Goal: Communication & Community: Share content

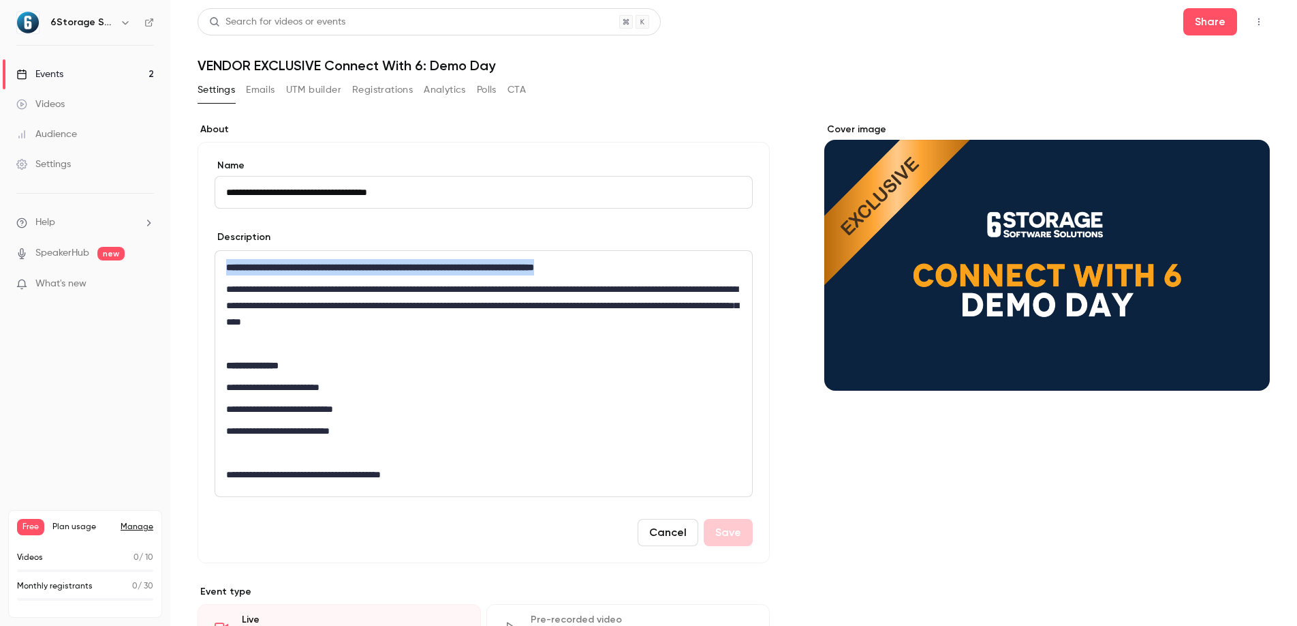
drag, startPoint x: 572, startPoint y: 268, endPoint x: 205, endPoint y: 259, distance: 367.4
click at [205, 259] on div "**********" at bounding box center [484, 352] width 572 height 421
copy strong "**********"
click at [328, 88] on button "UTM builder" at bounding box center [313, 90] width 55 height 22
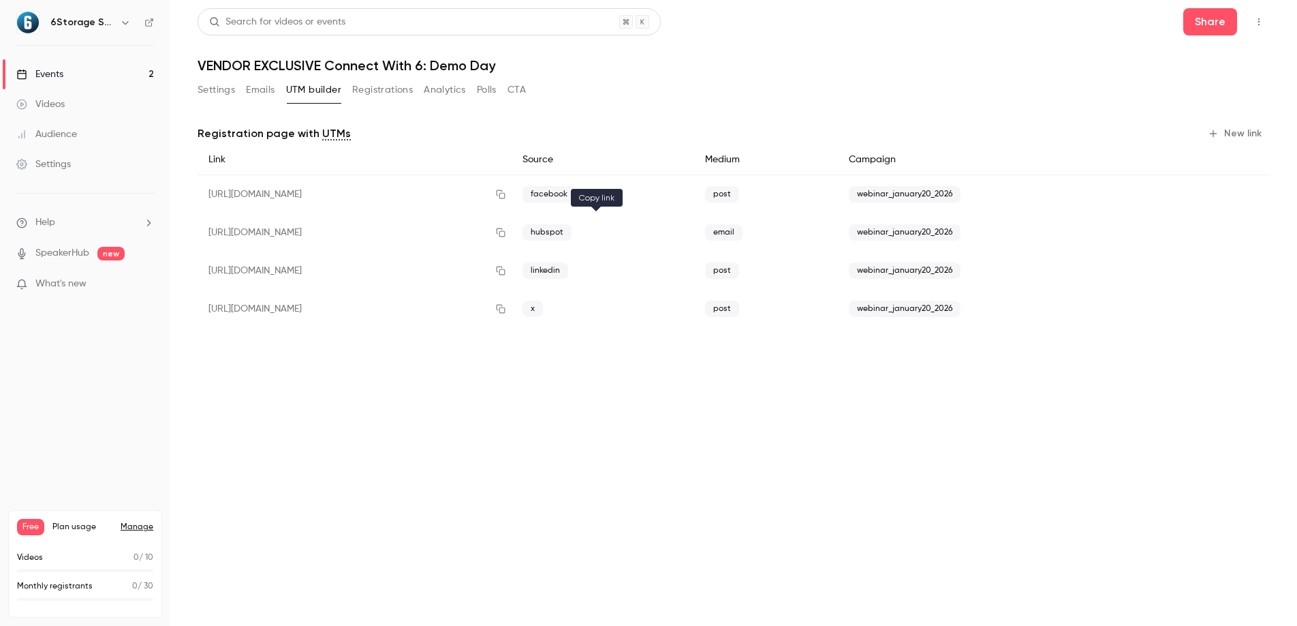
click at [506, 234] on icon "button" at bounding box center [500, 233] width 11 height 10
click at [106, 72] on link "Events 2" at bounding box center [85, 74] width 170 height 30
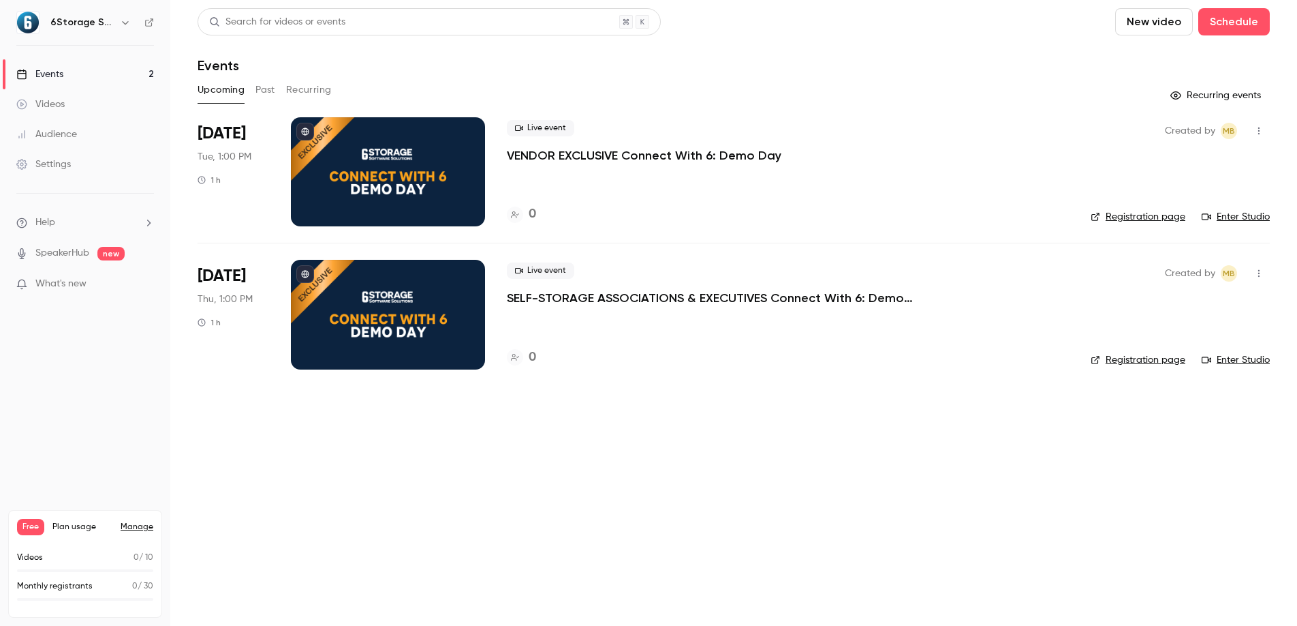
click at [1259, 132] on icon "button" at bounding box center [1259, 131] width 11 height 10
click at [1174, 169] on div "Share" at bounding box center [1207, 166] width 104 height 14
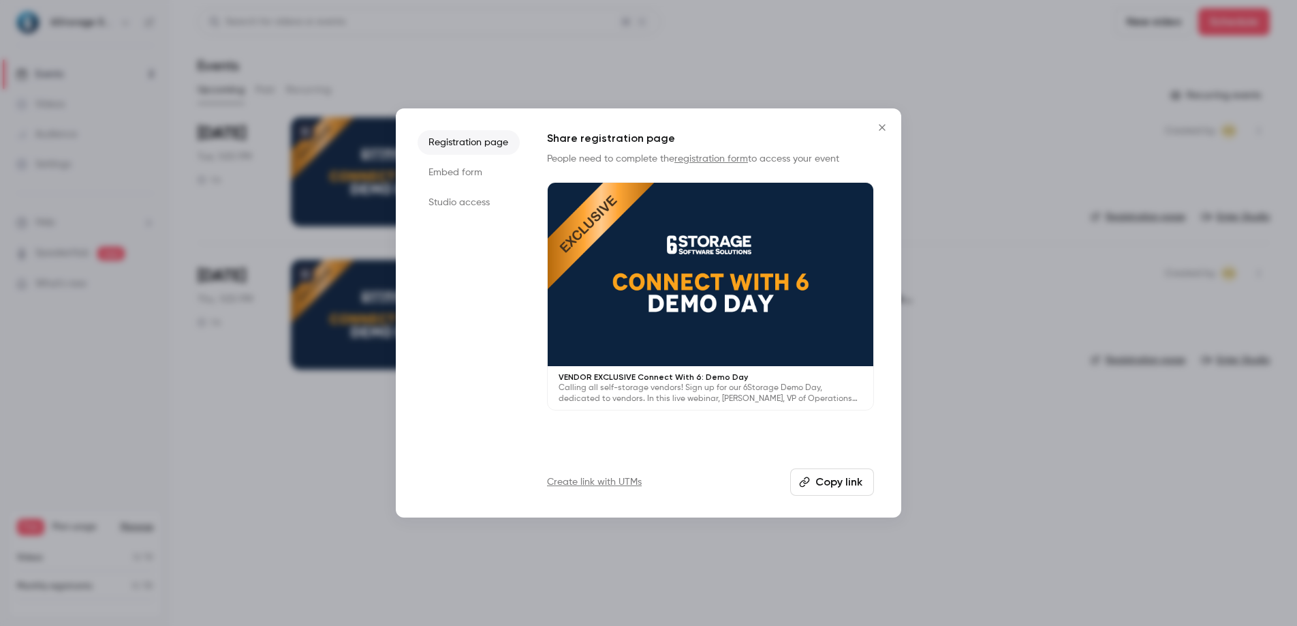
click at [827, 485] on button "Copy link" at bounding box center [832, 481] width 84 height 27
click at [880, 126] on icon "Close" at bounding box center [882, 127] width 16 height 11
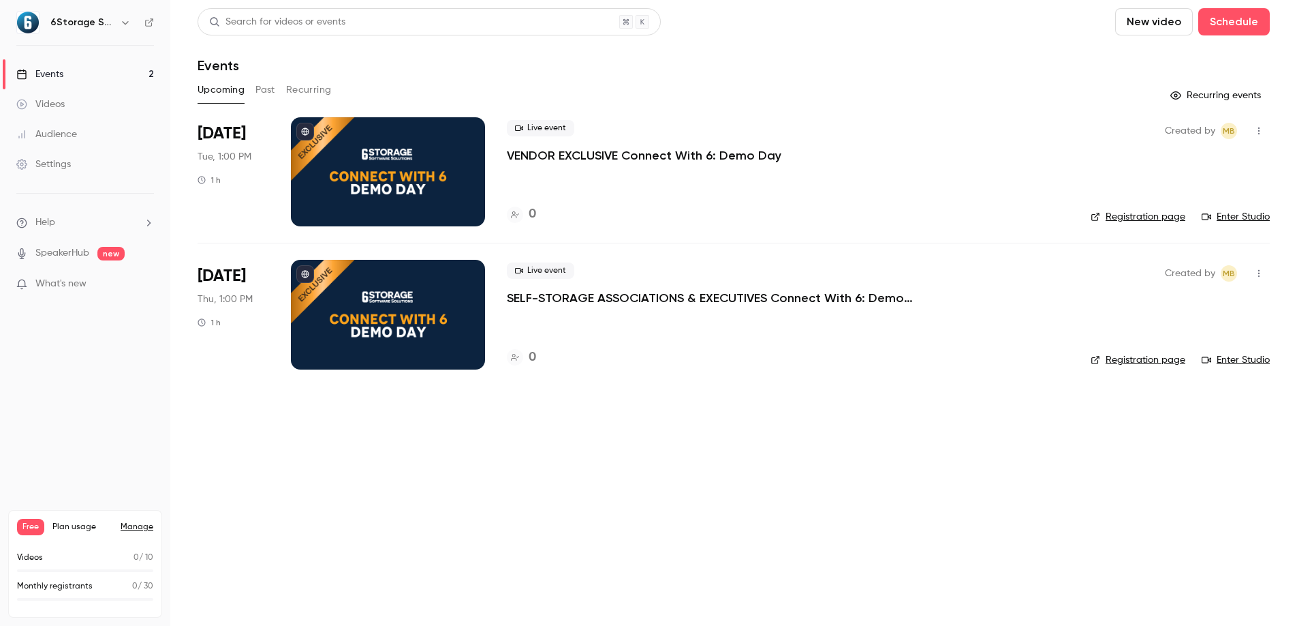
click at [1255, 272] on icon "button" at bounding box center [1259, 273] width 11 height 10
click at [1175, 308] on div "Share" at bounding box center [1207, 308] width 104 height 14
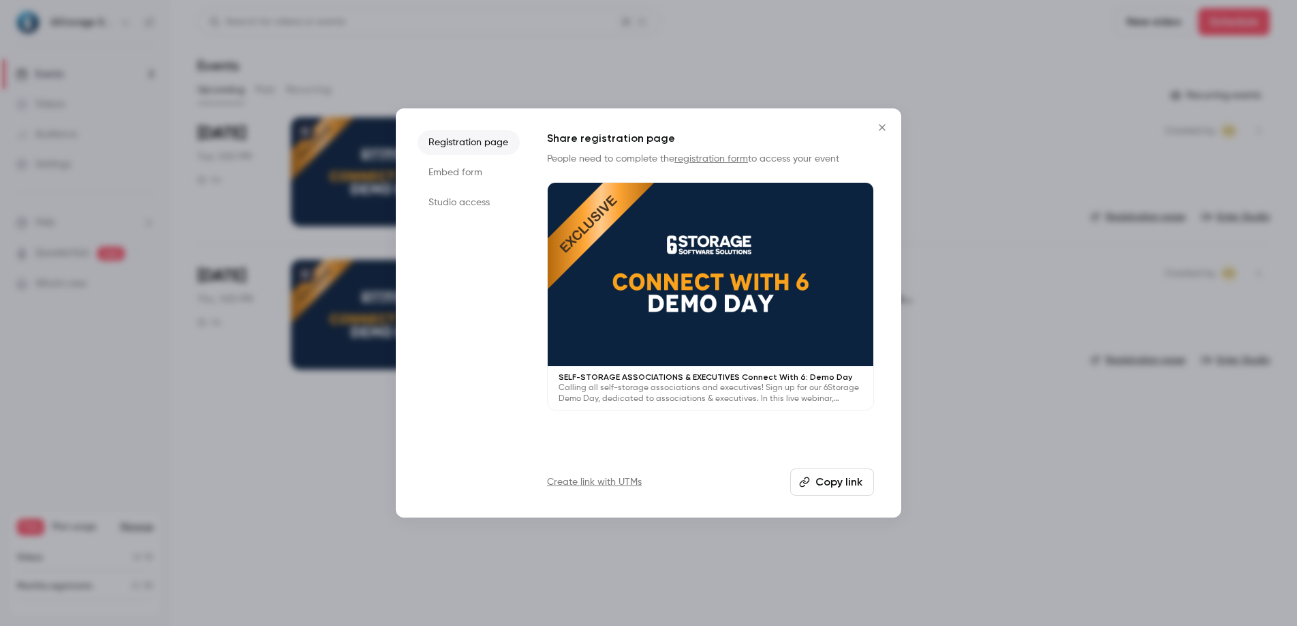
click at [819, 482] on button "Copy link" at bounding box center [832, 481] width 84 height 27
click at [709, 162] on link "registration form" at bounding box center [712, 159] width 74 height 10
click at [883, 127] on icon "Close" at bounding box center [882, 127] width 16 height 11
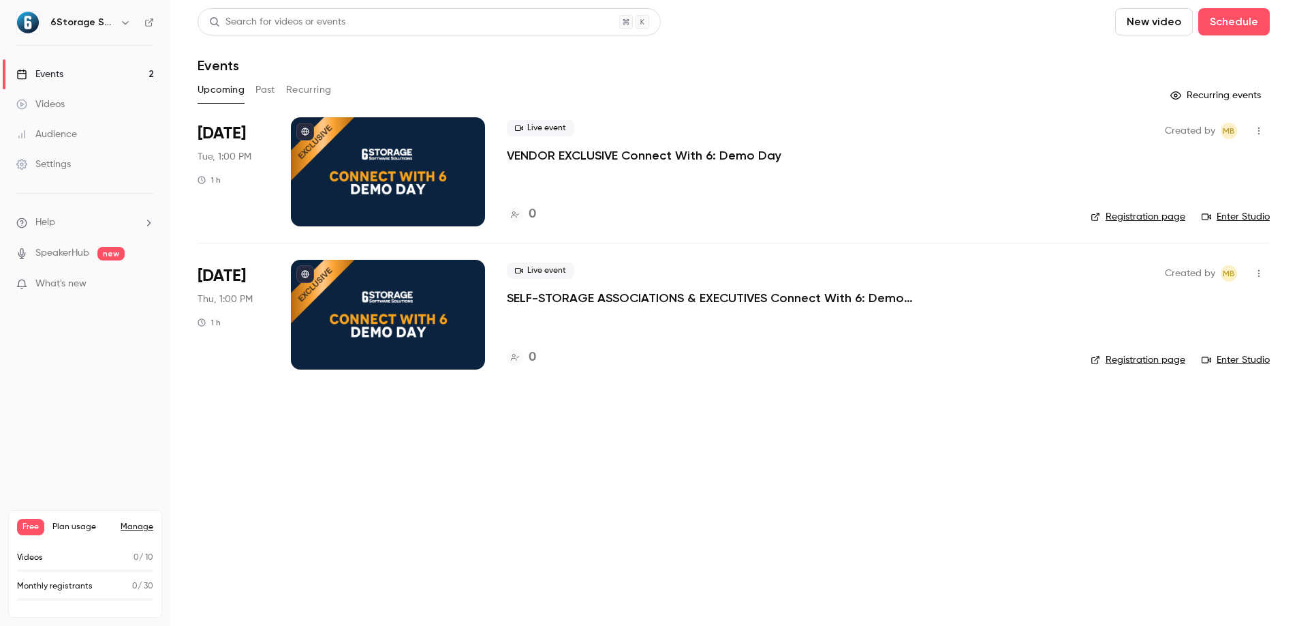
click at [533, 298] on p "SELF-STORAGE ASSOCIATIONS & EXECUTIVES Connect With 6: Demo Day" at bounding box center [711, 298] width 409 height 16
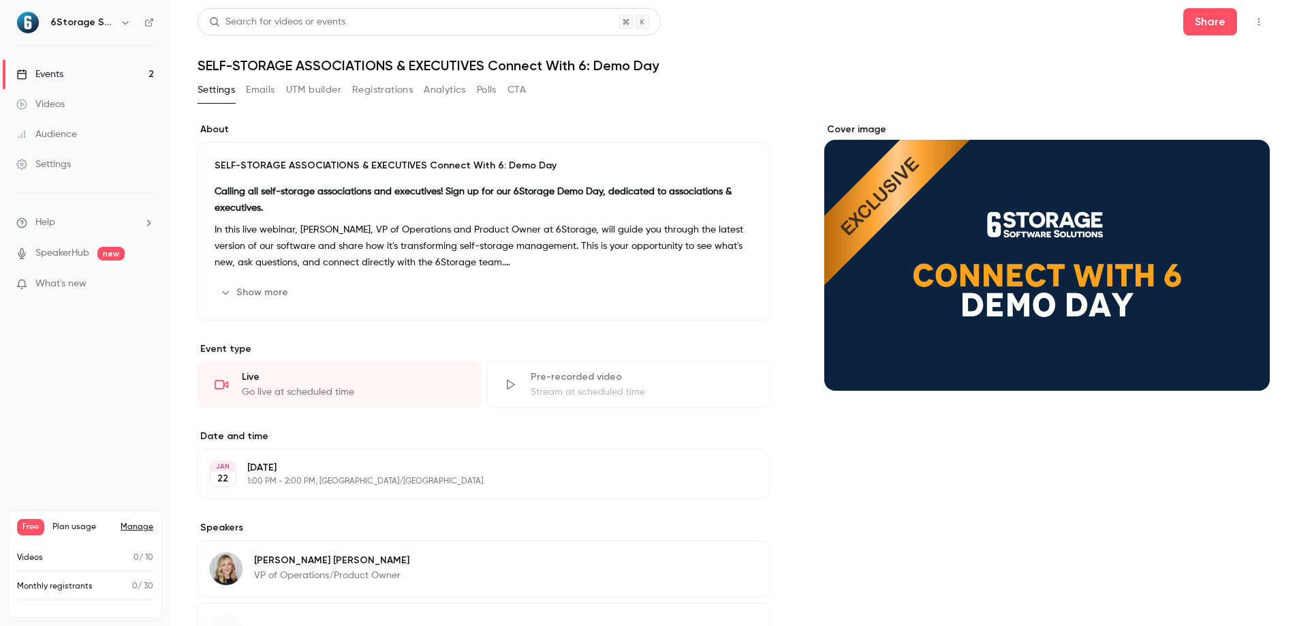
click at [323, 95] on button "UTM builder" at bounding box center [313, 90] width 55 height 22
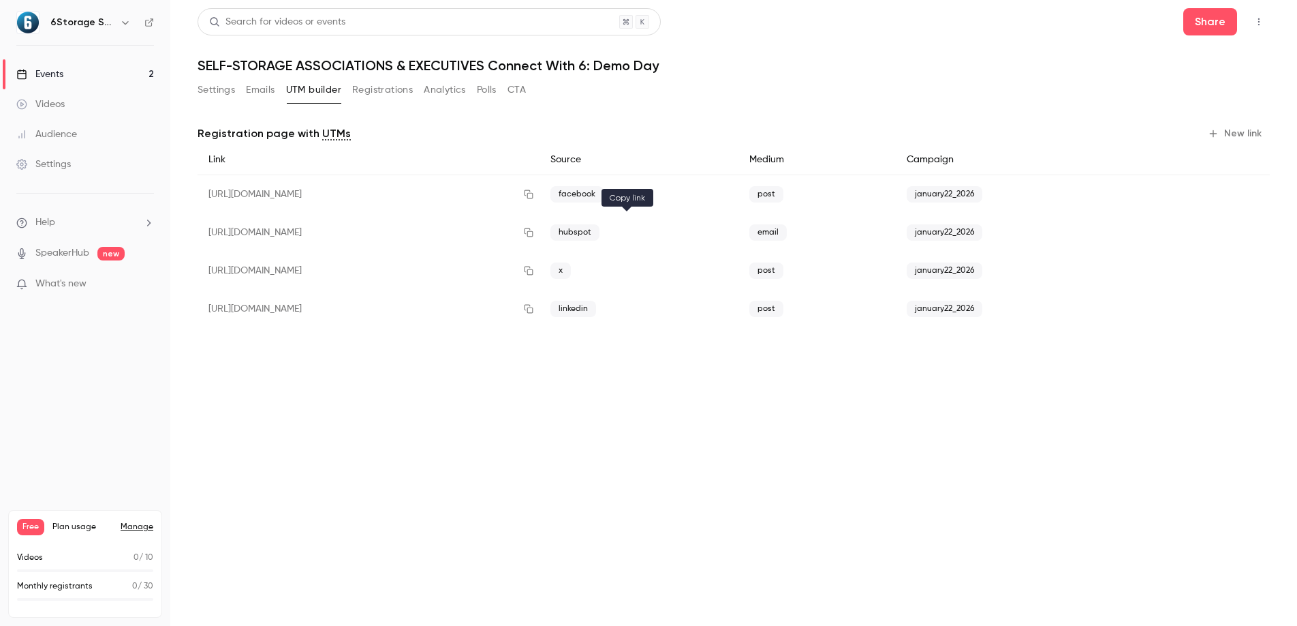
click at [534, 230] on icon "button" at bounding box center [528, 233] width 11 height 10
